Goal: Information Seeking & Learning: Learn about a topic

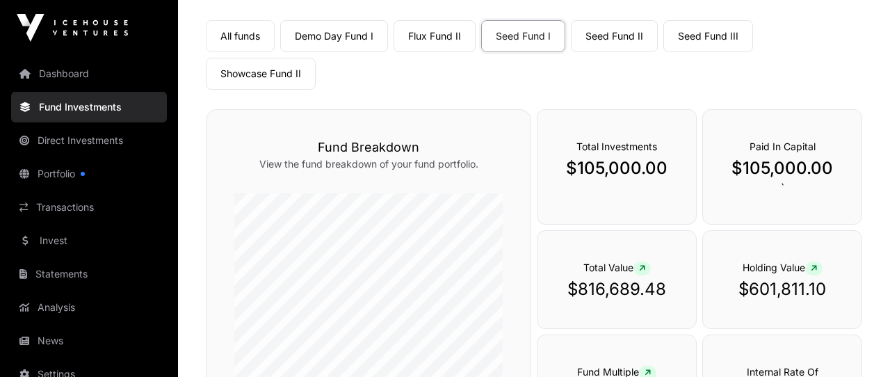
scroll to position [108, 0]
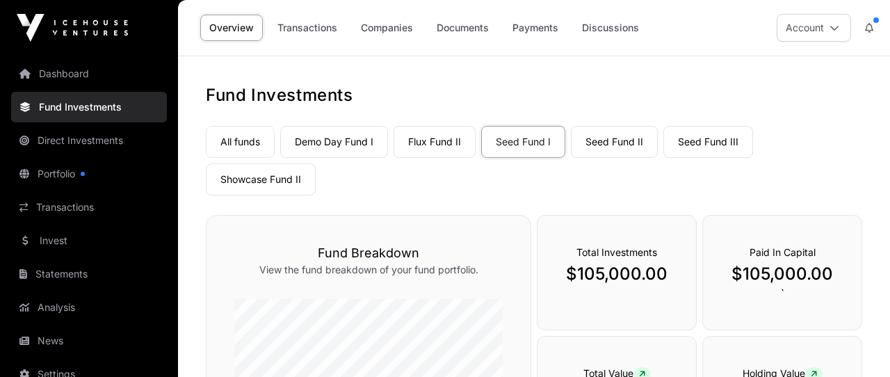
click at [392, 26] on link "Companies" at bounding box center [387, 28] width 70 height 26
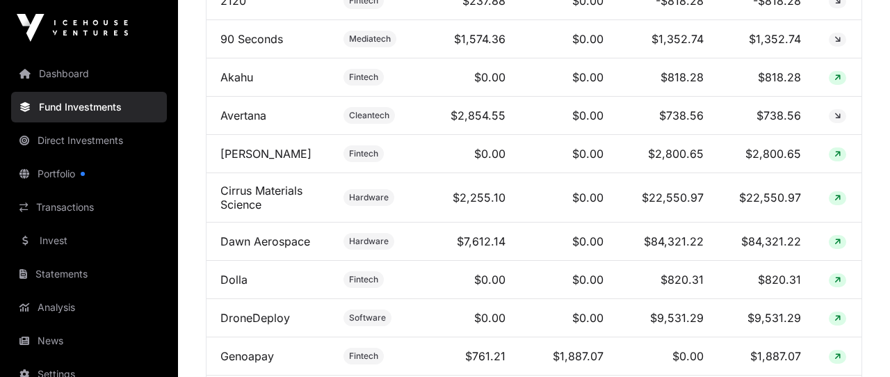
scroll to position [820, 0]
click at [55, 172] on link "Portfolio" at bounding box center [89, 173] width 156 height 31
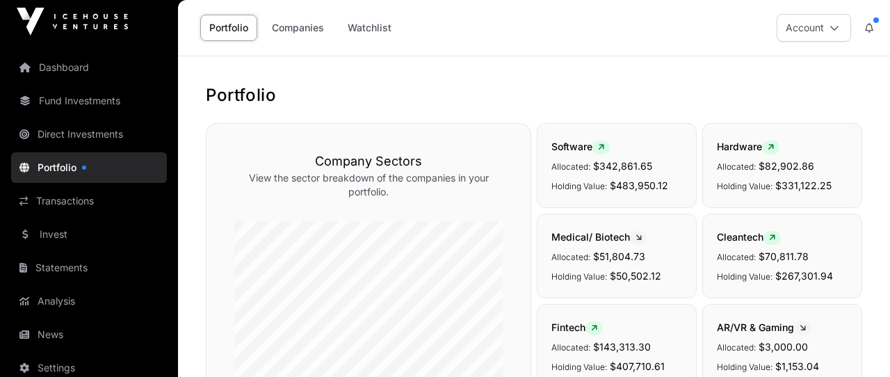
scroll to position [1, 0]
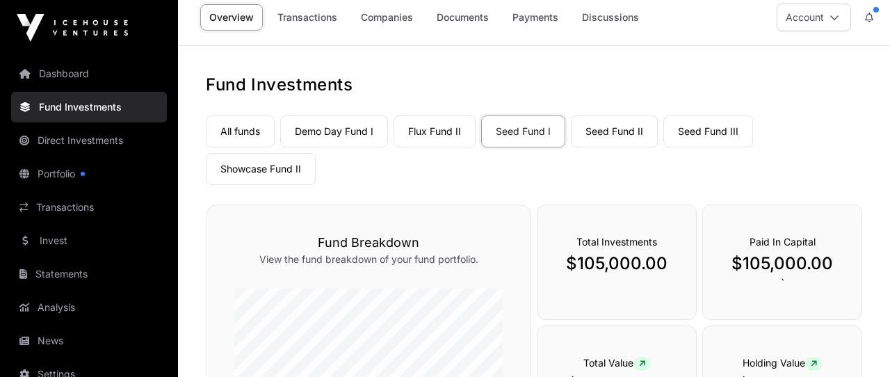
scroll to position [8, 0]
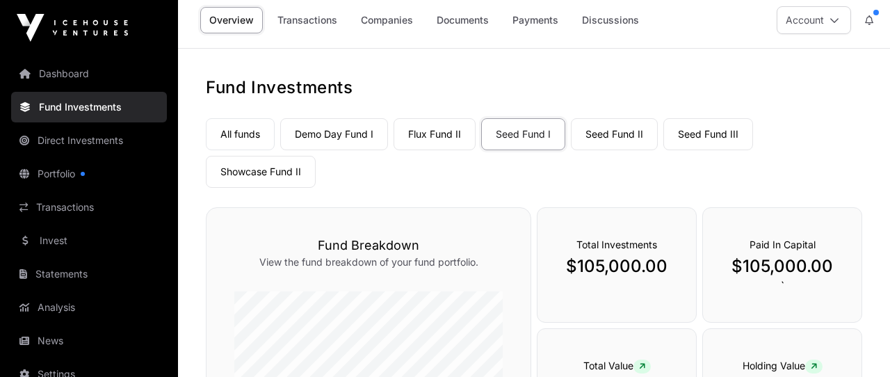
click at [379, 19] on link "Companies" at bounding box center [387, 20] width 70 height 26
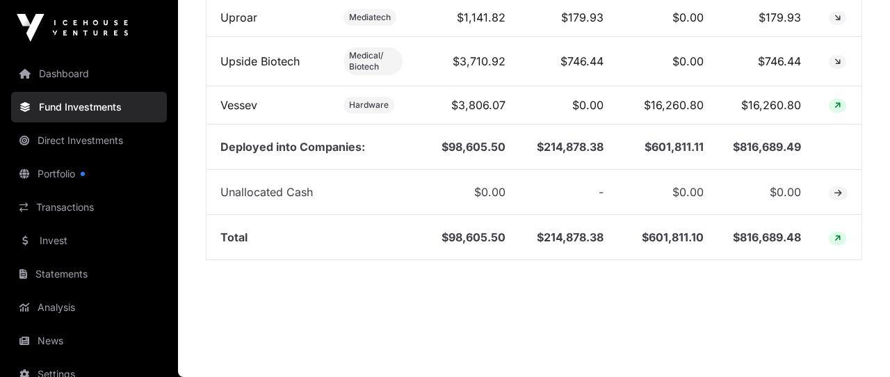
scroll to position [1940, 0]
